Goal: Information Seeking & Learning: Learn about a topic

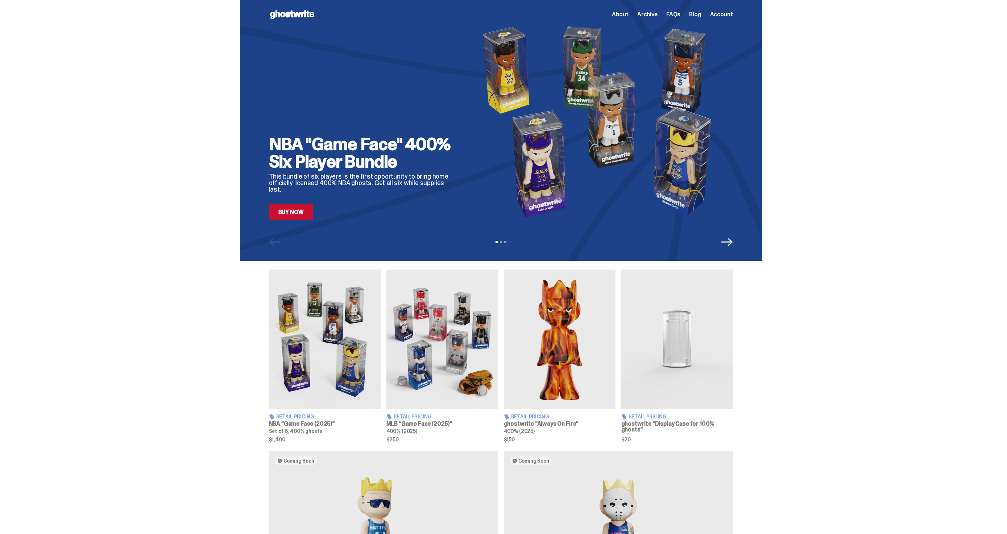
click at [628, 14] on span "About" at bounding box center [620, 15] width 17 height 6
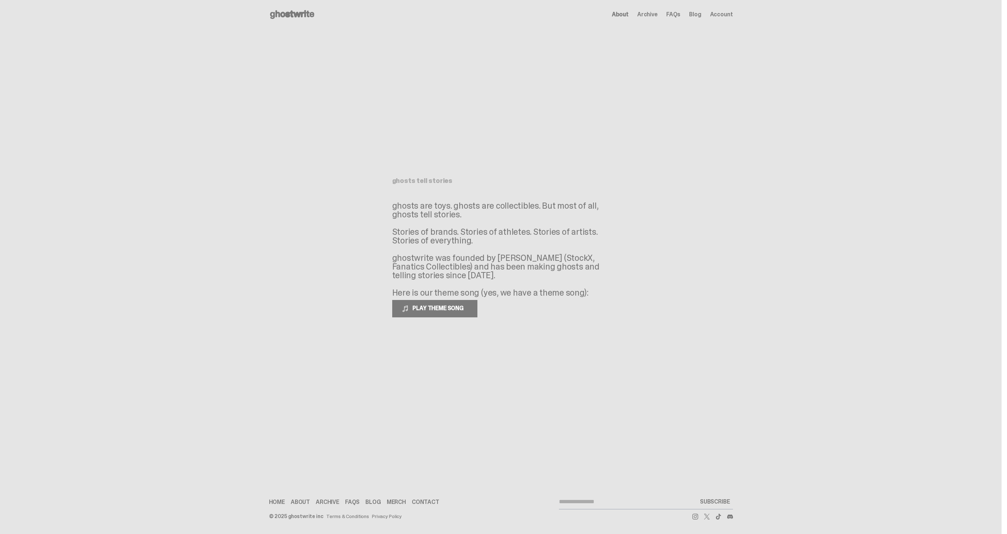
drag, startPoint x: 477, startPoint y: 277, endPoint x: 372, endPoint y: 232, distance: 113.8
click at [372, 232] on main "Something went wrong! Hang in there while we get back on track ghosts tell stor…" at bounding box center [500, 241] width 1001 height 425
copy p "Stories of brands. Stories of athletes. Stories of artists. Stories of everythi…"
click at [424, 210] on p "ghosts are toys. ghosts are collectibles. But most of all, ghosts tell stories.…" at bounding box center [500, 249] width 217 height 96
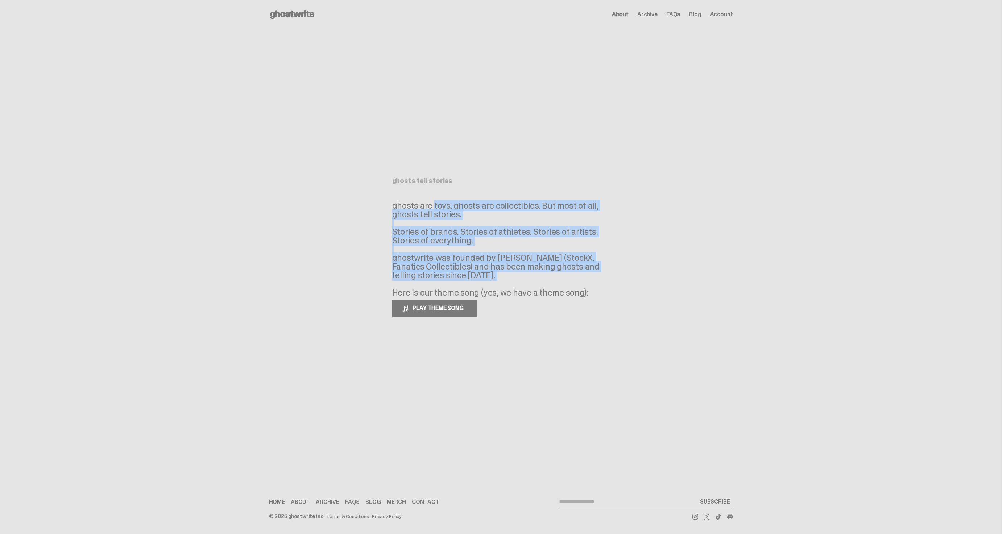
drag, startPoint x: 393, startPoint y: 205, endPoint x: 578, endPoint y: 283, distance: 200.7
click at [578, 283] on main "Something went wrong! Hang in there while we get back on track ghosts tell stor…" at bounding box center [500, 241] width 1001 height 425
copy p "ghosts are toys. ghosts are collectibles. But most of all, ghosts tell stories.…"
click at [516, 222] on p "ghosts are toys. ghosts are collectibles. But most of all, ghosts tell stories.…" at bounding box center [500, 249] width 217 height 96
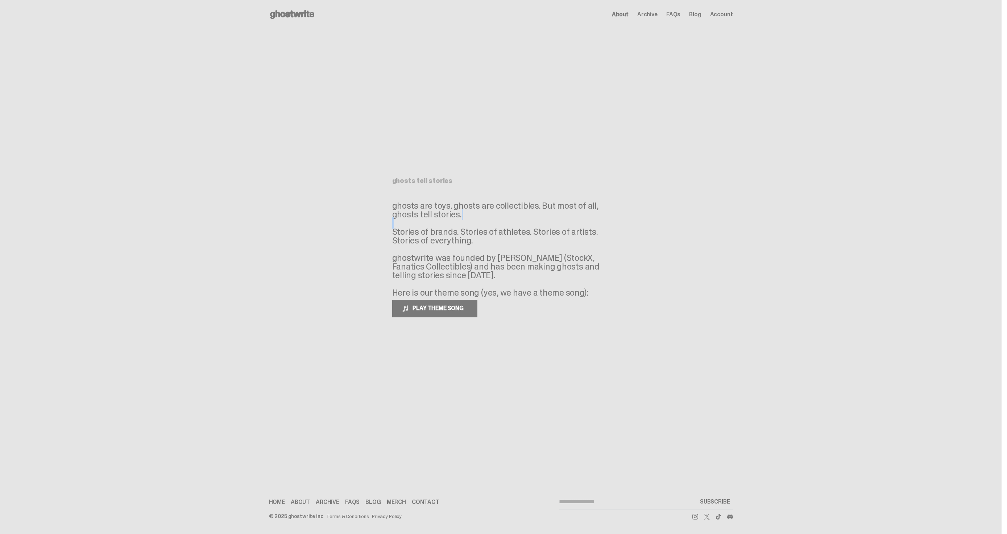
click at [516, 222] on p "ghosts are toys. ghosts are collectibles. But most of all, ghosts tell stories.…" at bounding box center [500, 249] width 217 height 96
click at [515, 230] on p "ghosts are toys. ghosts are collectibles. But most of all, ghosts tell stories.…" at bounding box center [500, 249] width 217 height 96
copy p "Stories of brands. Stories of athletes. Stories of artists. Stories of everythi…"
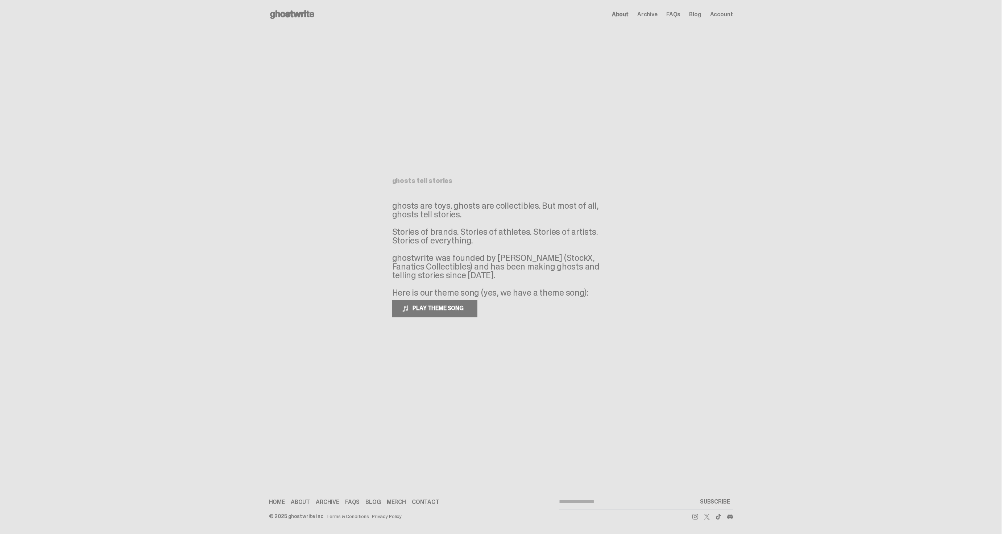
click at [643, 165] on main "Something went wrong! Hang in there while we get back on track ghosts tell stor…" at bounding box center [500, 241] width 1001 height 425
drag, startPoint x: 505, startPoint y: 275, endPoint x: 354, endPoint y: 205, distance: 166.5
click at [354, 203] on main "Something went wrong! Hang in there while we get back on track ghosts tell stor…" at bounding box center [500, 241] width 1001 height 425
copy p "ghosts are toys. ghosts are collectibles. But most of all, ghosts tell stories.…"
